Goal: Find specific page/section: Find specific page/section

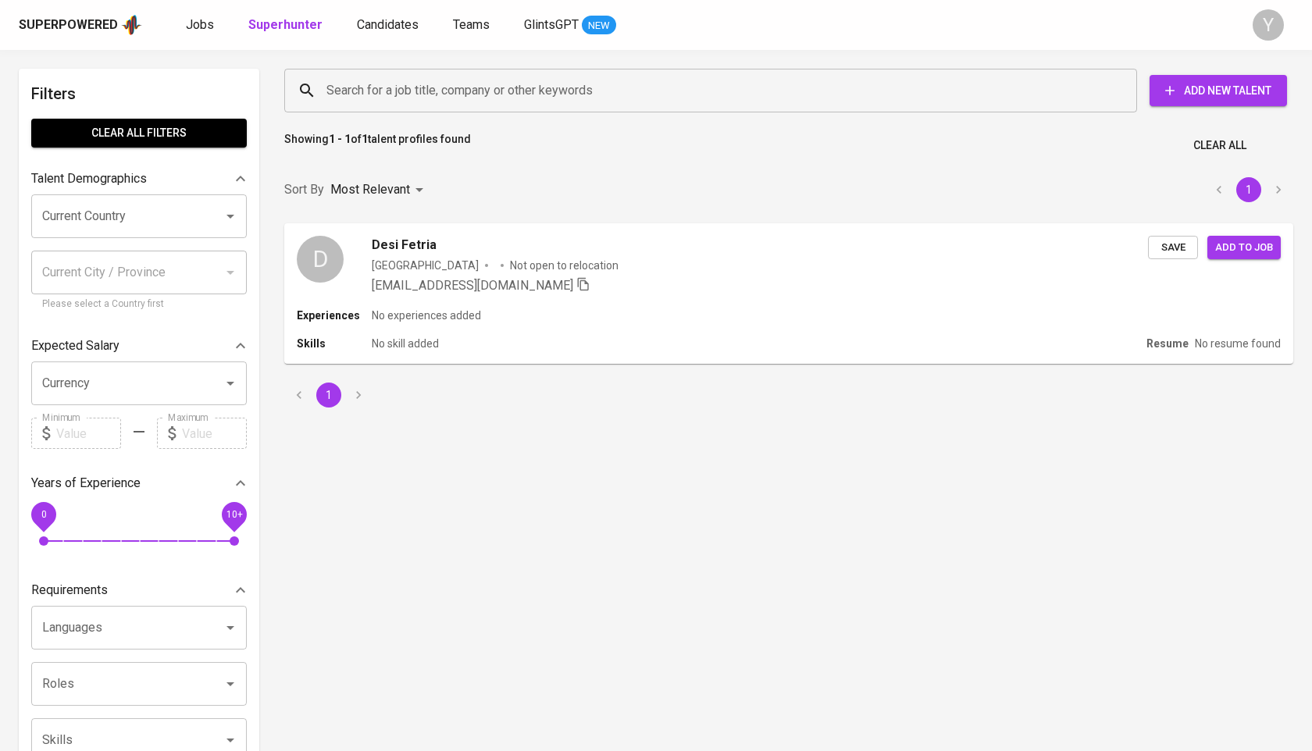
click at [406, 95] on input "Search for a job title, company or other keywords" at bounding box center [715, 91] width 784 height 30
paste input "[EMAIL_ADDRESS][DOMAIN_NAME]"
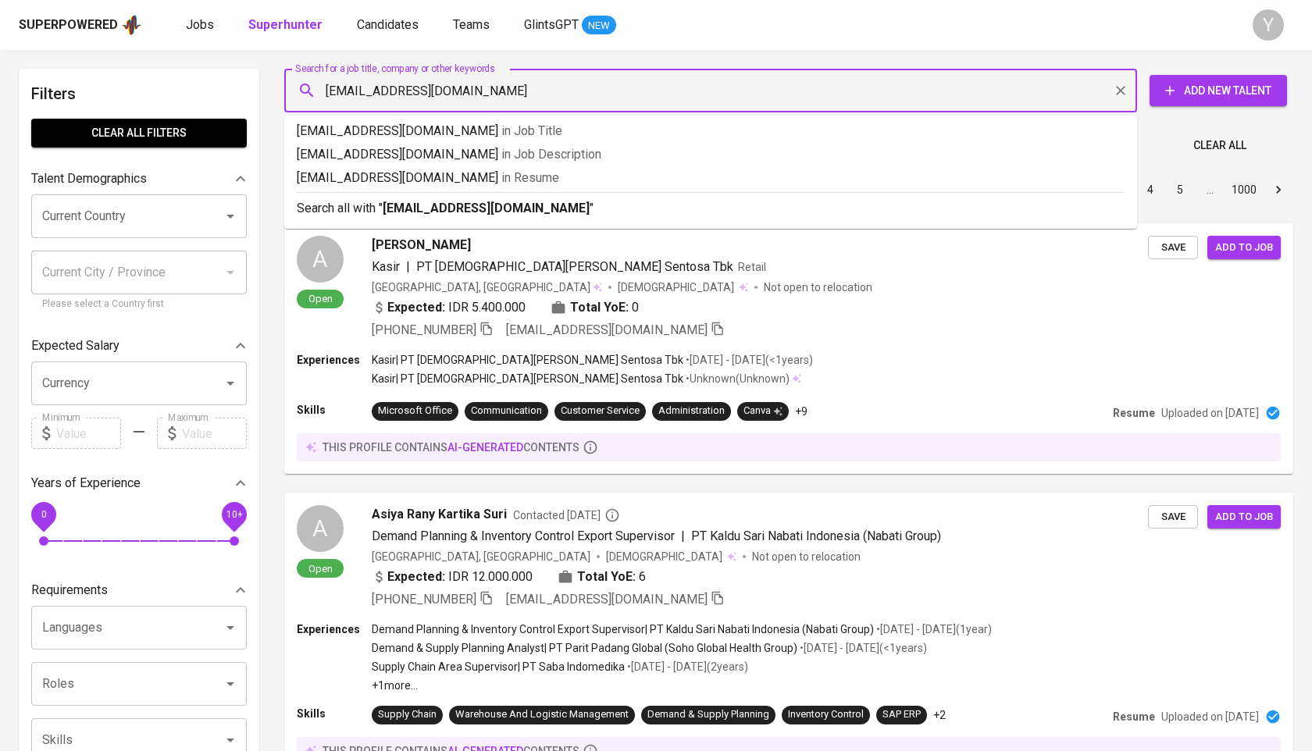
type input "[EMAIL_ADDRESS][DOMAIN_NAME]"
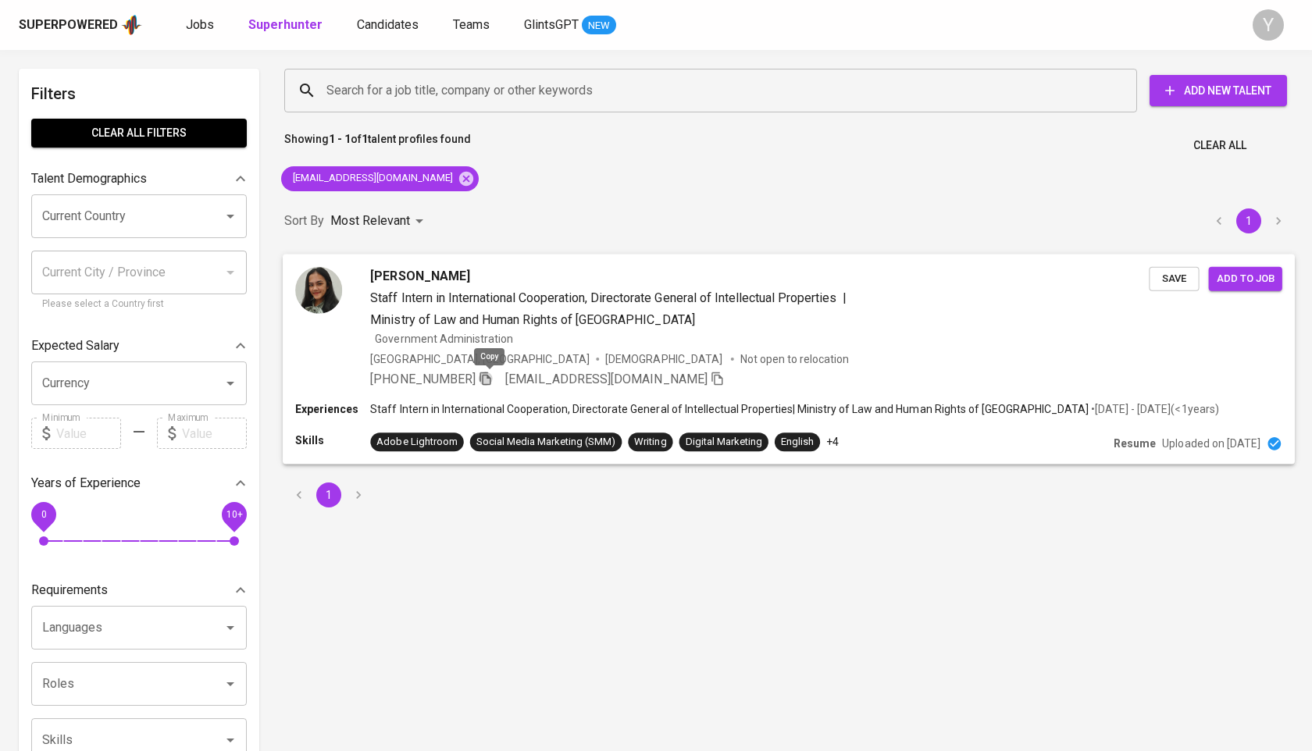
click at [485, 380] on icon "button" at bounding box center [486, 378] width 14 height 14
click at [459, 175] on icon at bounding box center [466, 178] width 14 height 14
click at [439, 89] on input "Search for a job title, company or other keywords" at bounding box center [715, 91] width 784 height 30
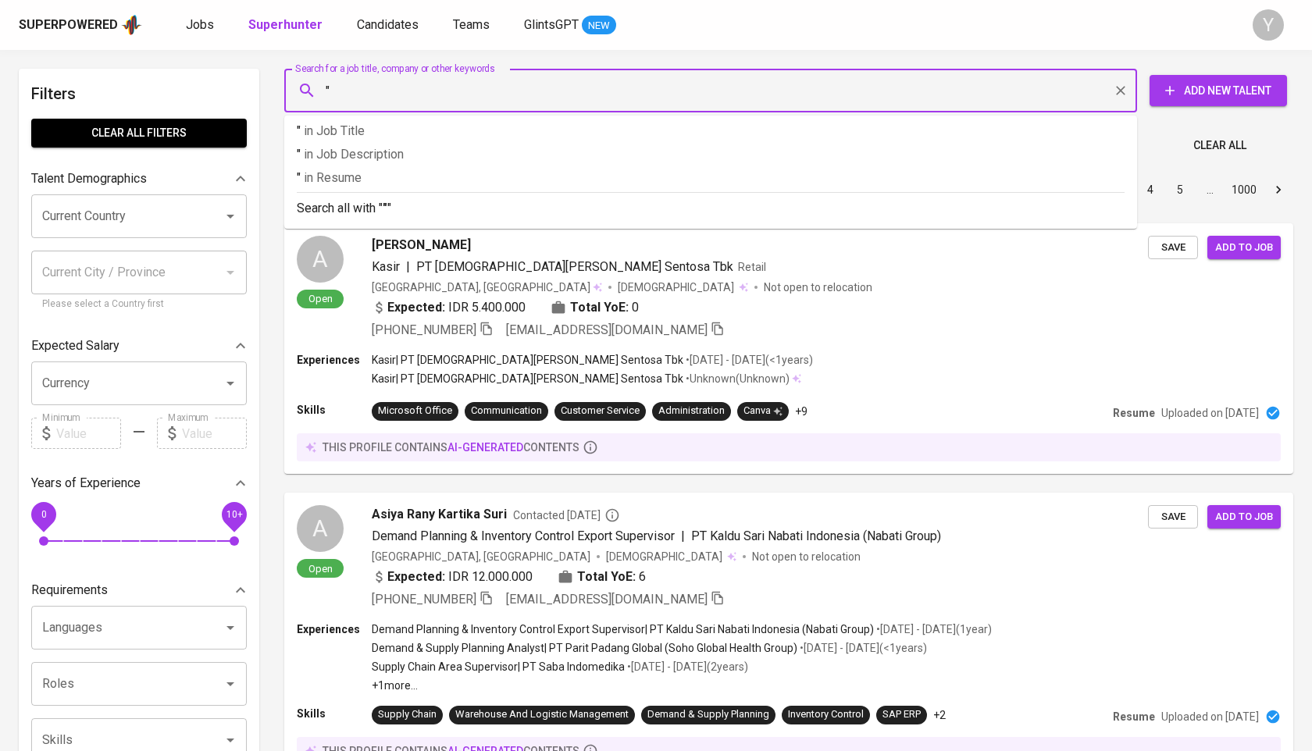
paste input "[PERSON_NAME]"
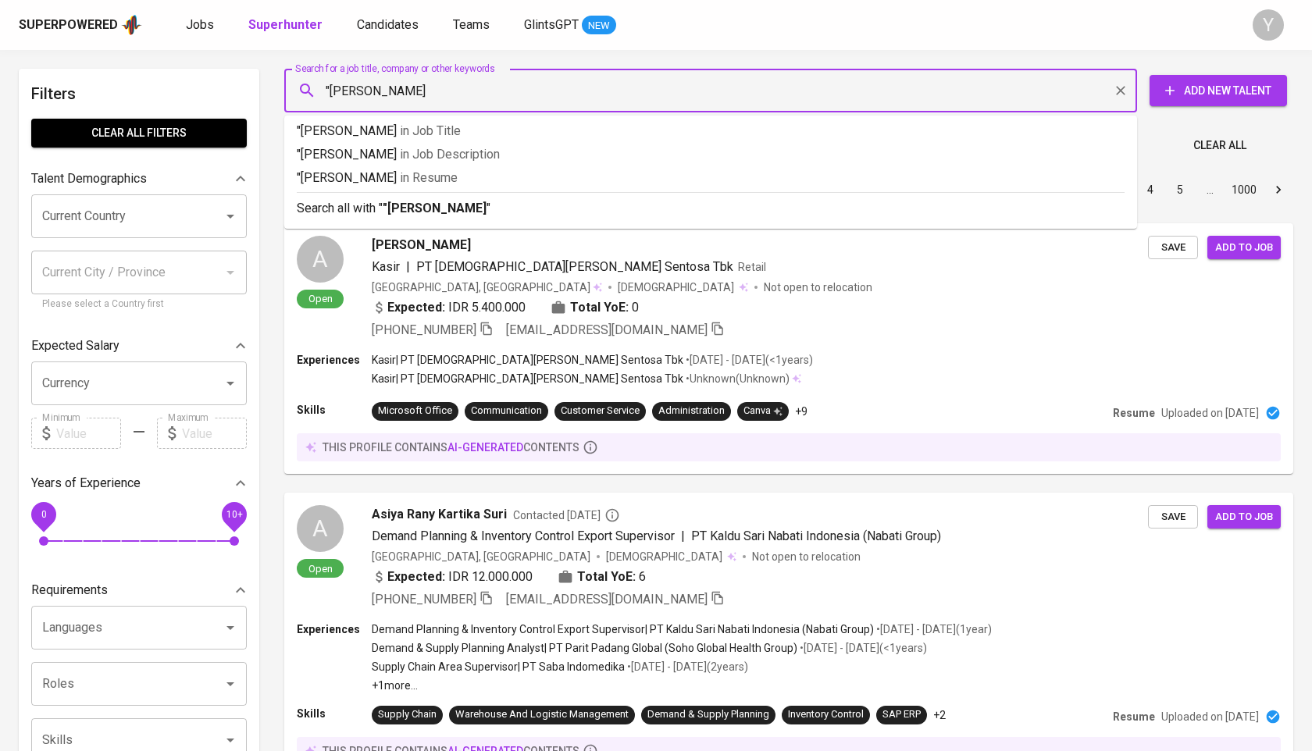
type input ""Dafit Kusnadi""
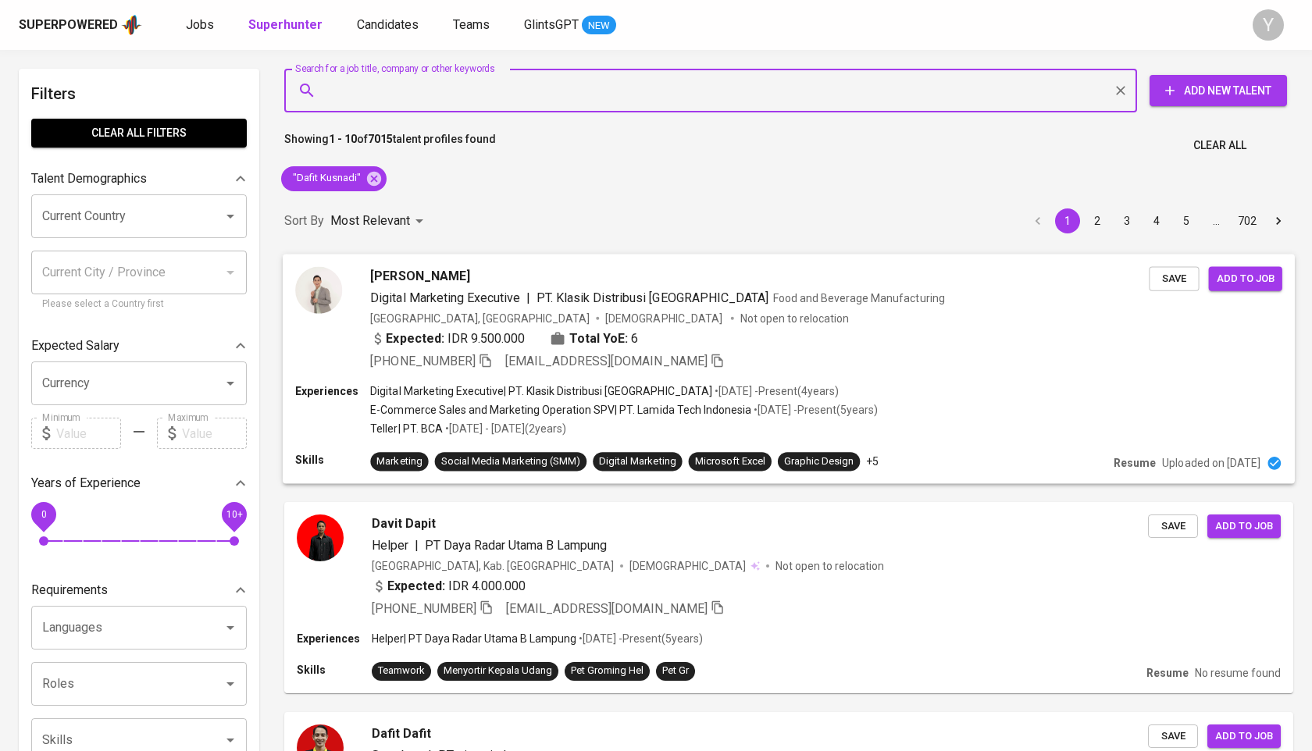
click at [344, 304] on div "[PERSON_NAME] Digital Marketing Executive | PT. Klasik Distribusi Indonesia Foo…" at bounding box center [722, 318] width 854 height 104
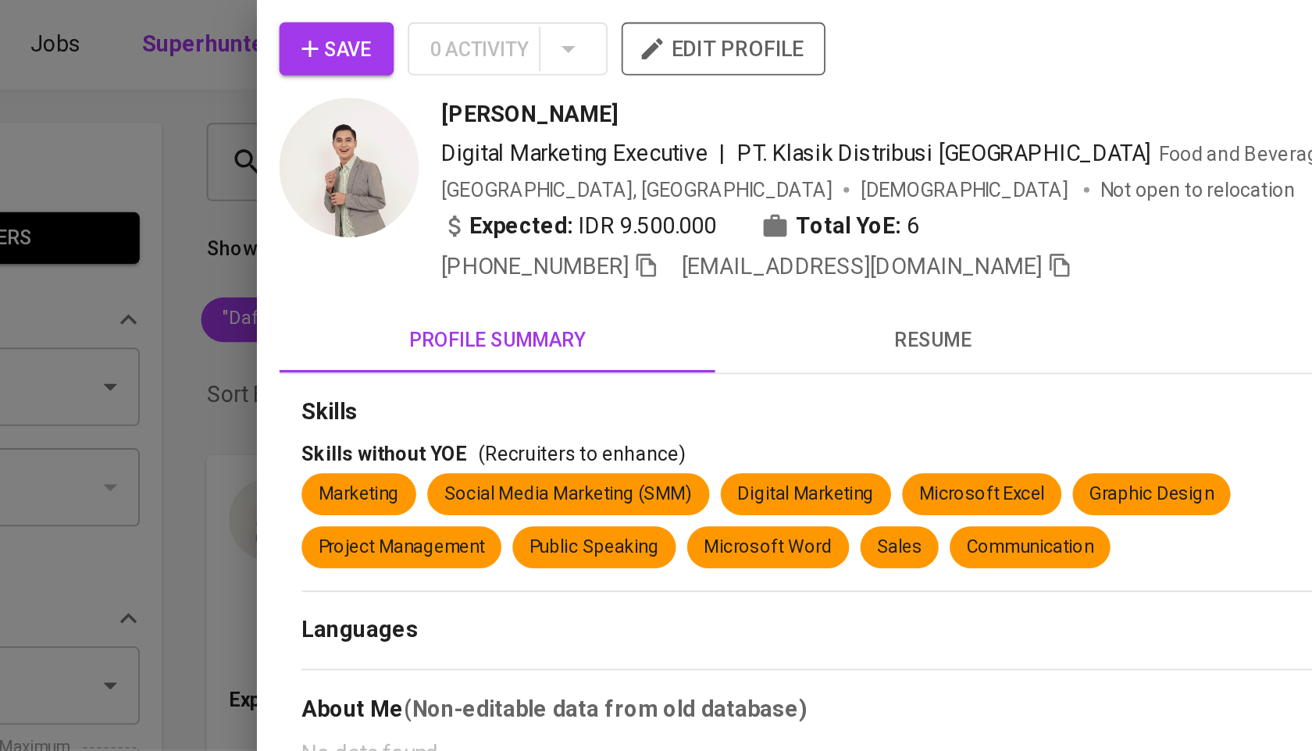
click at [531, 144] on icon "button" at bounding box center [530, 148] width 11 height 13
